Goal: Find specific page/section: Find specific page/section

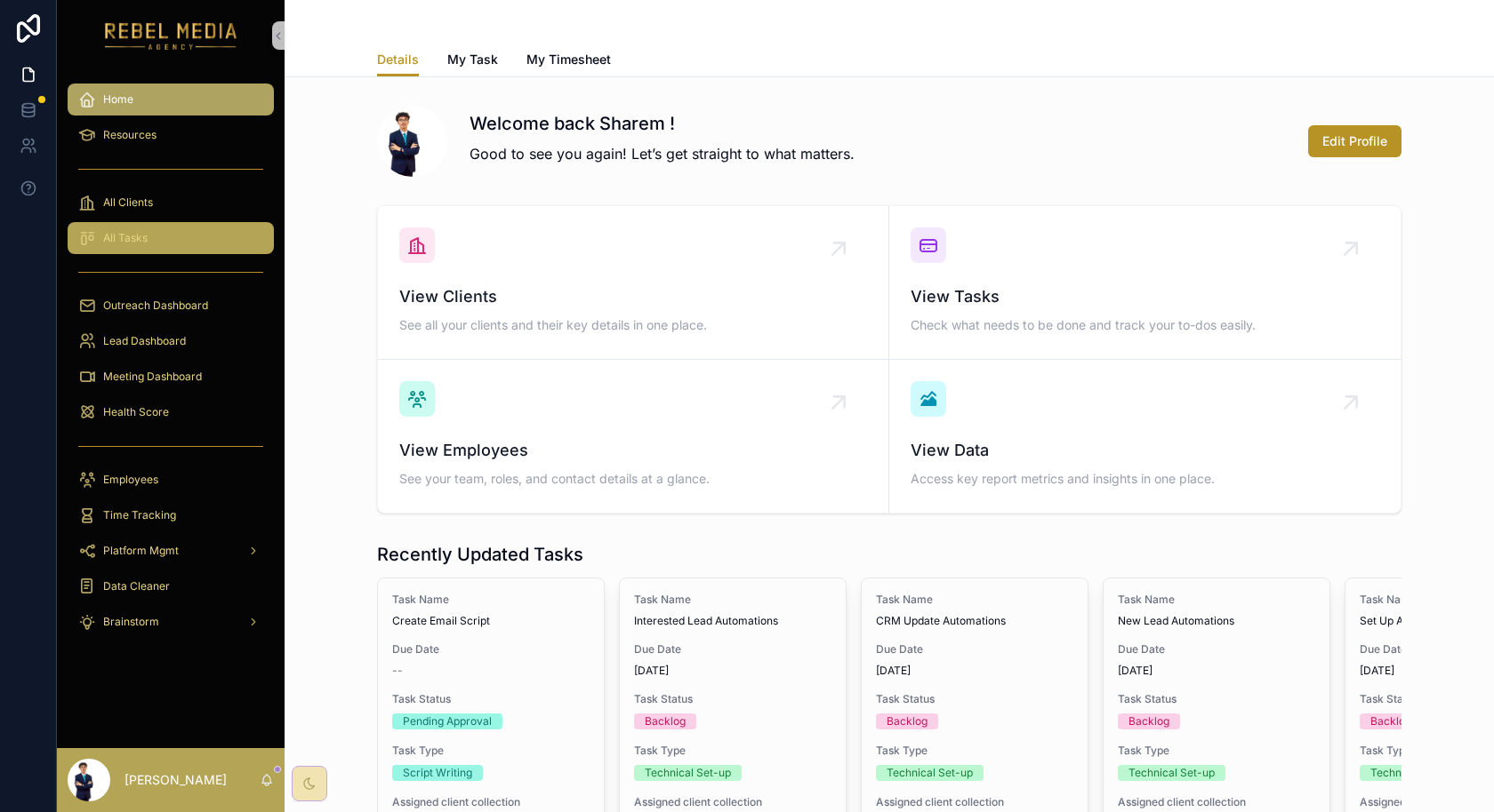
click at [146, 235] on span "All Tasks" at bounding box center [125, 239] width 44 height 15
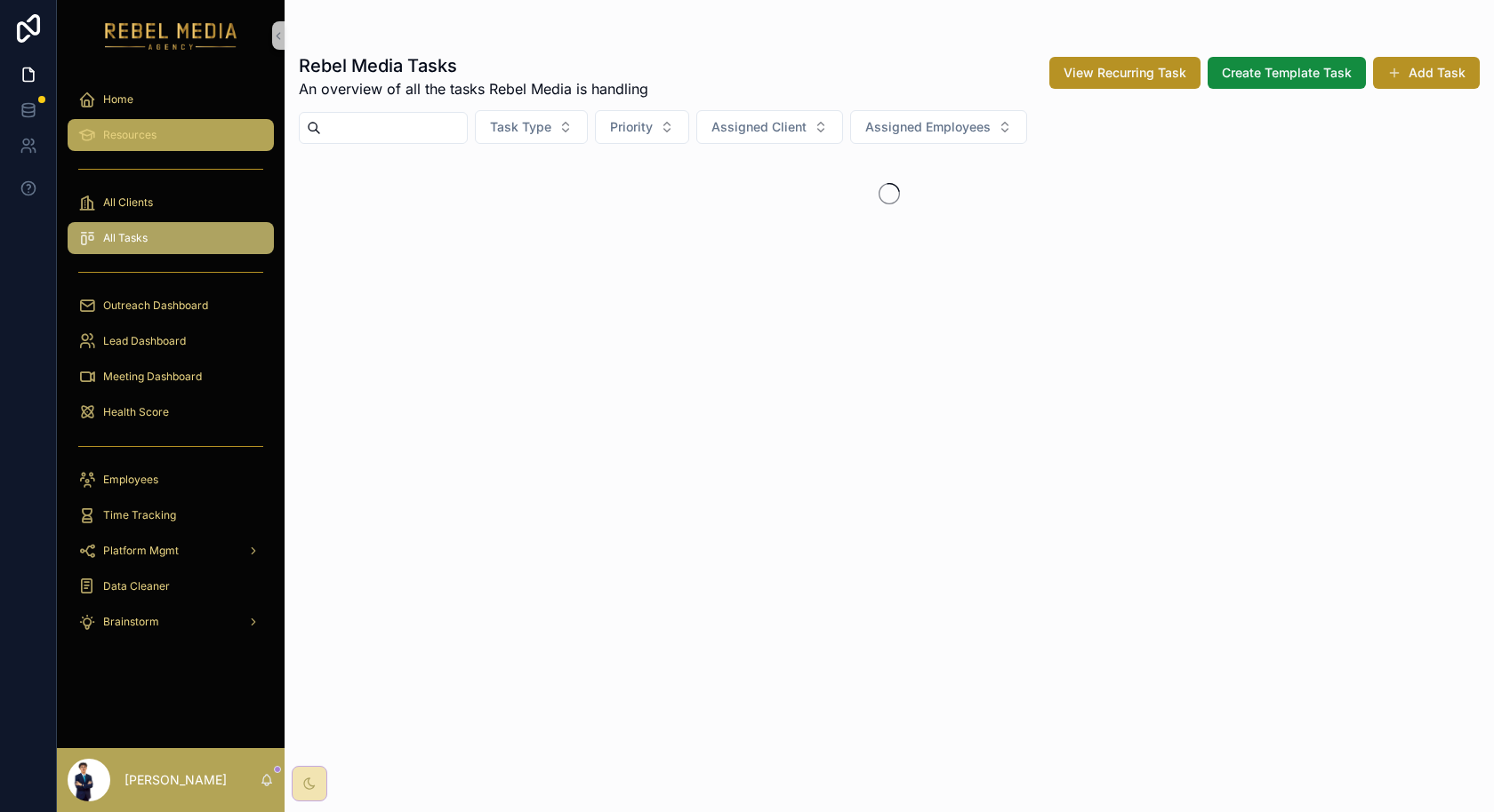
click at [145, 130] on span "Resources" at bounding box center [130, 135] width 54 height 15
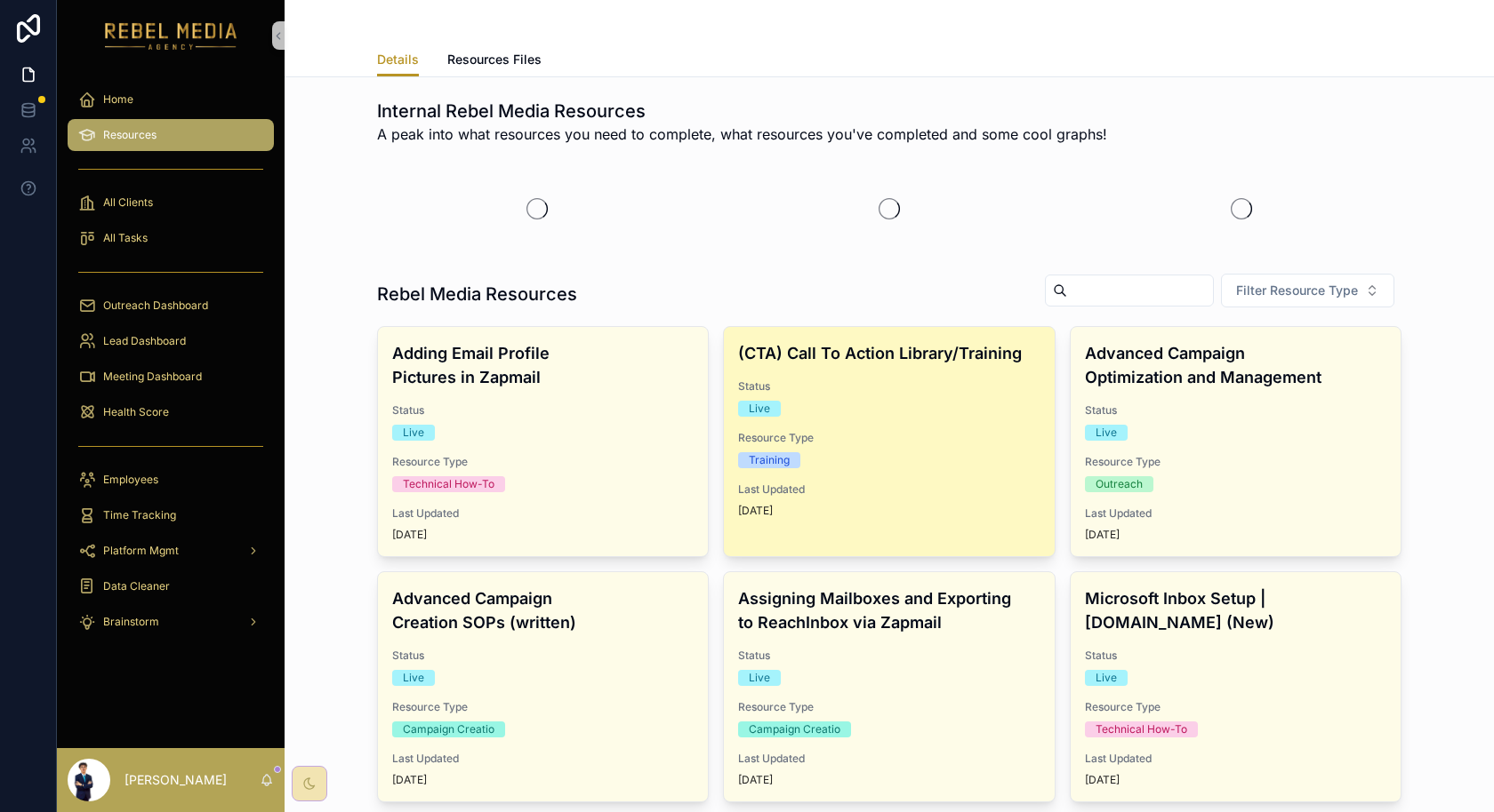
click at [839, 427] on div "(CTA) Call To Action Library/Training Status Live Resource Type Training Last U…" at bounding box center [889, 430] width 329 height 205
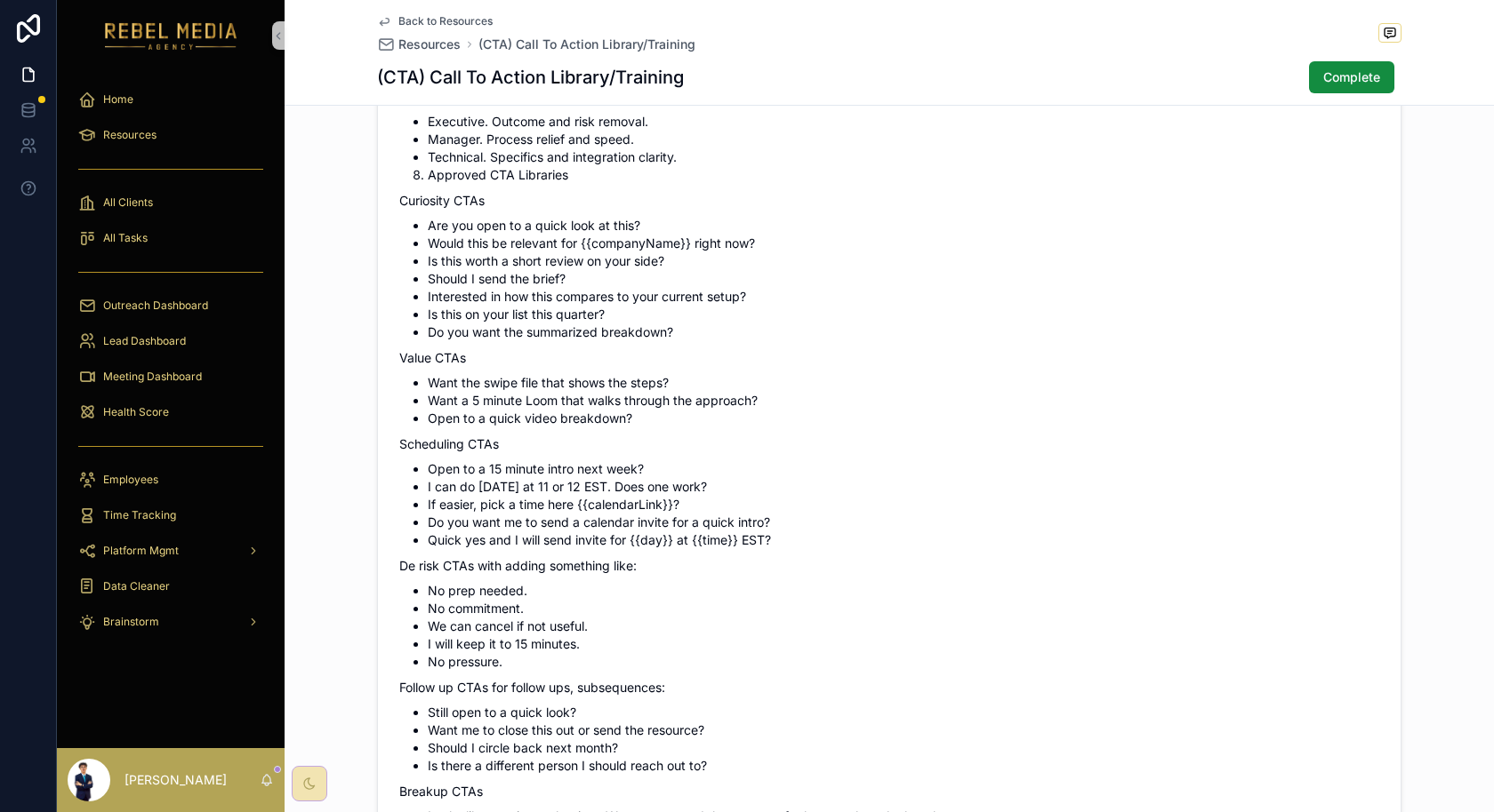
scroll to position [1314, 0]
